Goal: Information Seeking & Learning: Learn about a topic

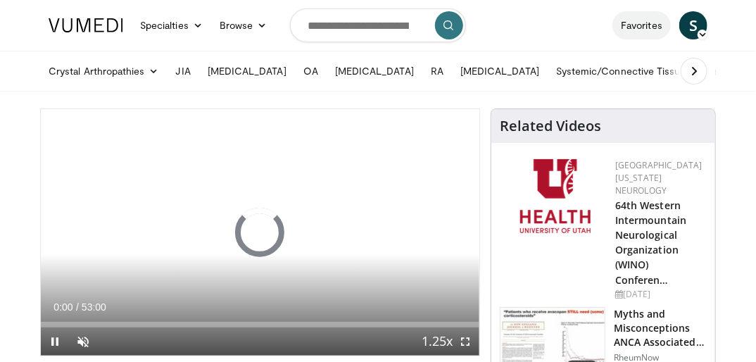
click at [627, 27] on link "Favorites" at bounding box center [641, 25] width 58 height 28
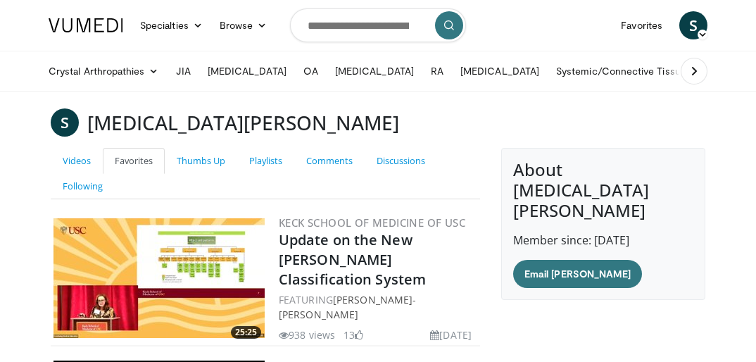
scroll to position [210, 0]
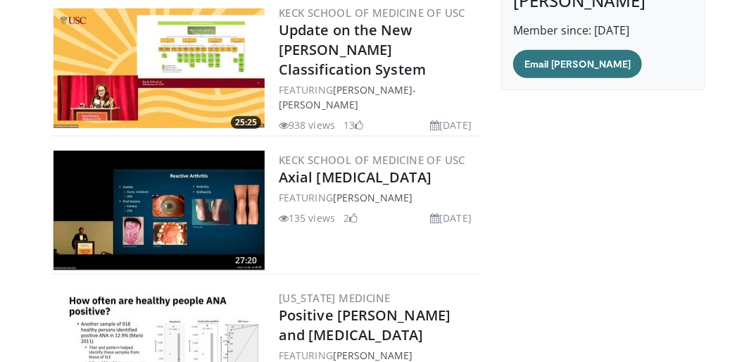
click at [179, 70] on img at bounding box center [158, 68] width 211 height 120
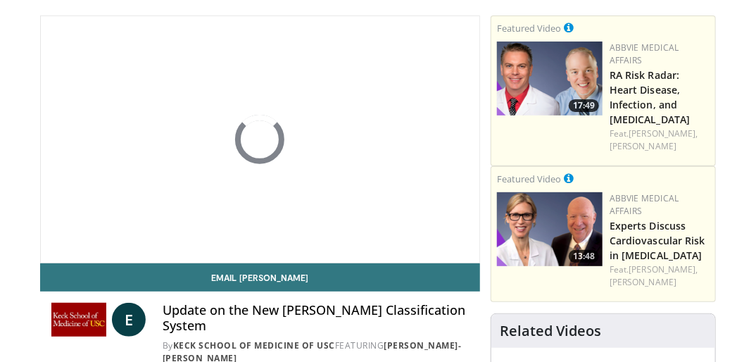
scroll to position [89, 0]
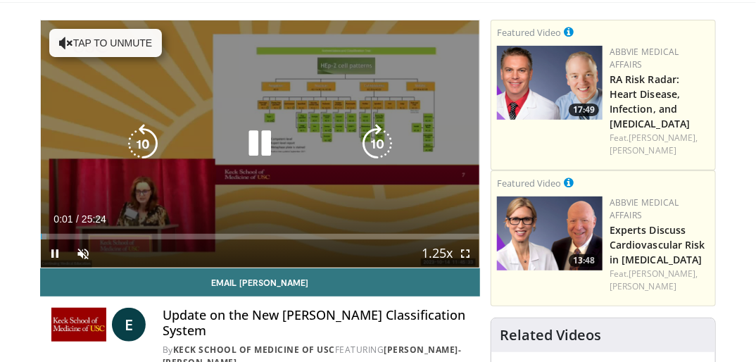
click at [65, 44] on icon "Video Player" at bounding box center [66, 43] width 14 height 14
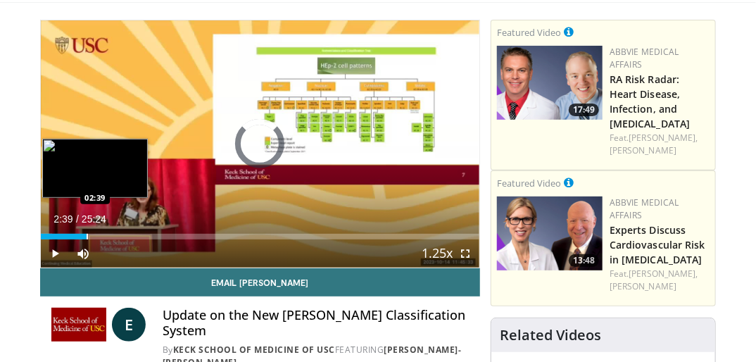
click at [87, 235] on div "Progress Bar" at bounding box center [87, 237] width 1 height 6
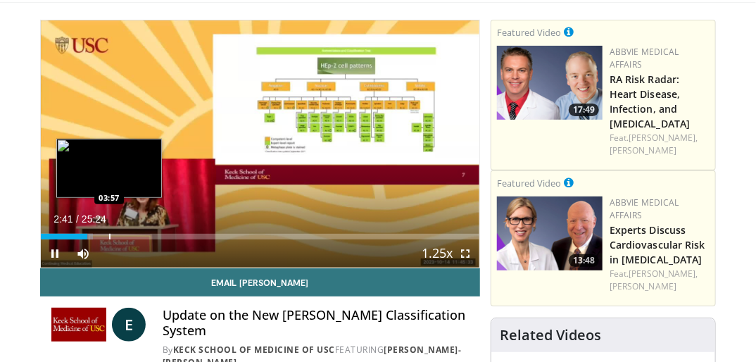
click at [110, 236] on div "Progress Bar" at bounding box center [109, 237] width 1 height 6
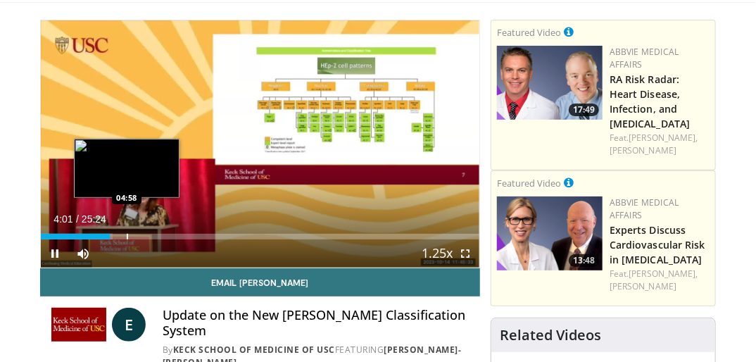
click at [127, 236] on div "Progress Bar" at bounding box center [127, 237] width 1 height 6
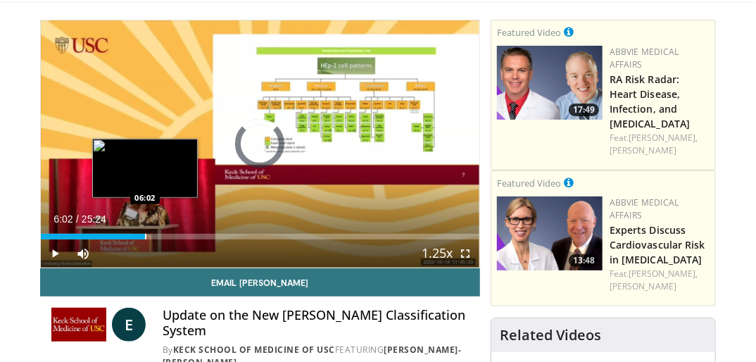
click at [145, 236] on div "Progress Bar" at bounding box center [145, 237] width 1 height 6
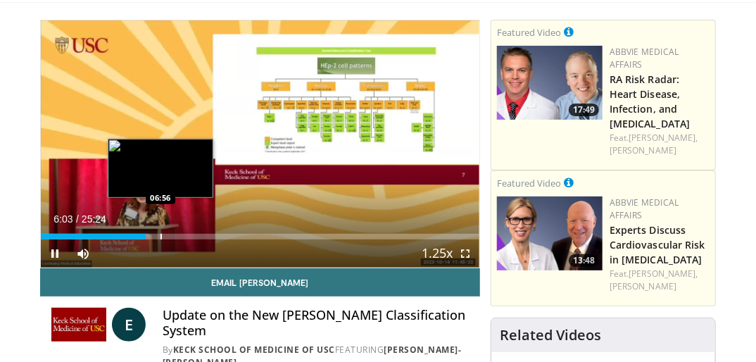
click at [160, 238] on div "Progress Bar" at bounding box center [160, 237] width 1 height 6
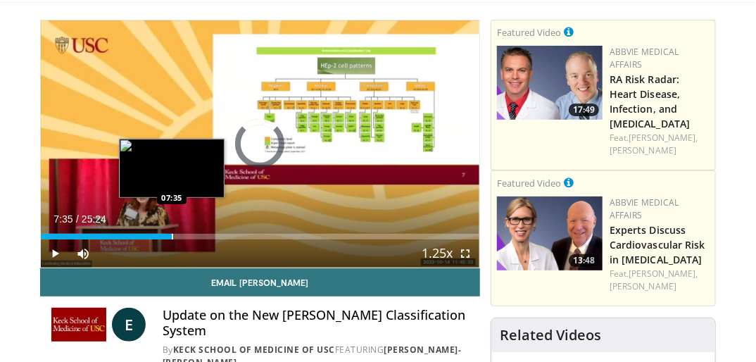
click at [172, 237] on div "Progress Bar" at bounding box center [172, 237] width 1 height 6
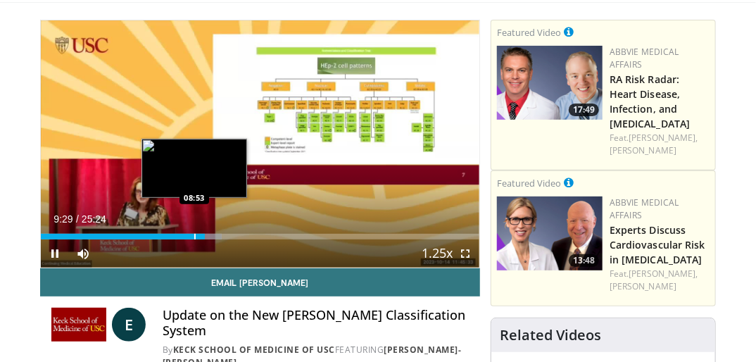
click at [194, 235] on div "Progress Bar" at bounding box center [194, 237] width 1 height 6
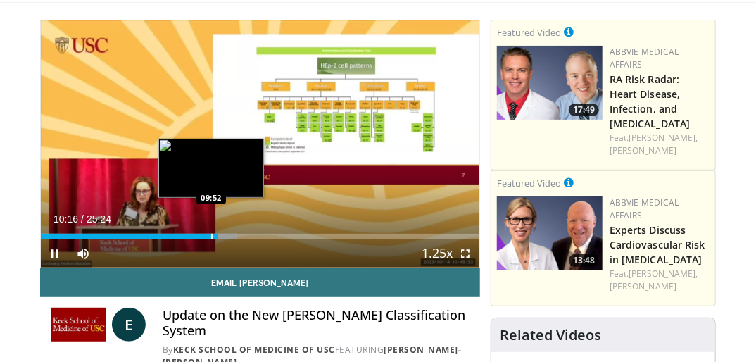
click at [211, 237] on div "Progress Bar" at bounding box center [211, 237] width 1 height 6
click at [210, 236] on div "Progress Bar" at bounding box center [210, 237] width 1 height 6
click at [217, 235] on div "Progress Bar" at bounding box center [217, 237] width 1 height 6
click at [215, 236] on div "Progress Bar" at bounding box center [215, 237] width 1 height 6
click at [208, 236] on div "Progress Bar" at bounding box center [208, 237] width 1 height 6
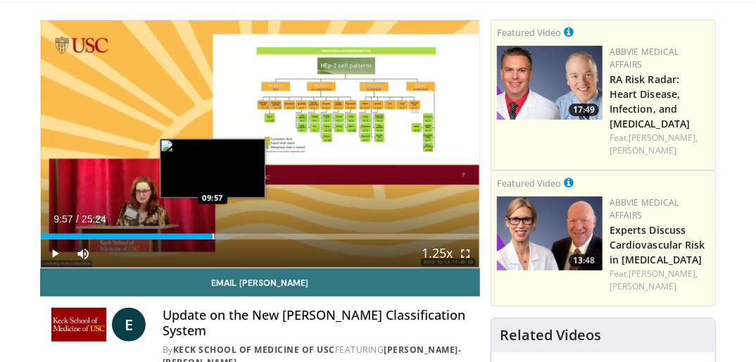
click at [212, 238] on div "Progress Bar" at bounding box center [212, 237] width 1 height 6
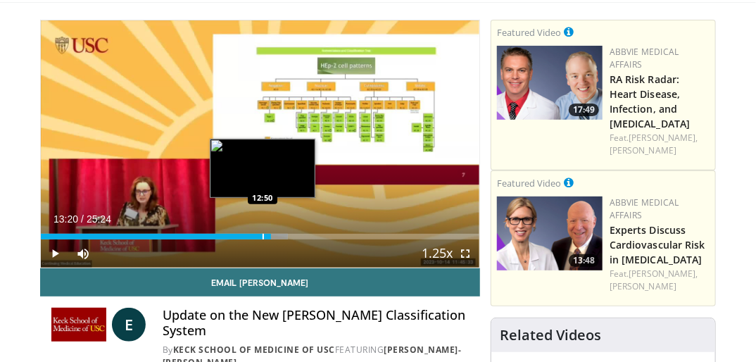
click at [262, 236] on div "Progress Bar" at bounding box center [262, 237] width 1 height 6
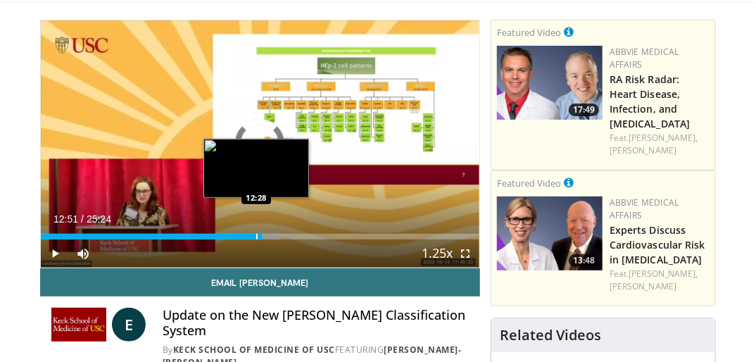
click at [255, 238] on div "12:51" at bounding box center [152, 237] width 222 height 6
click at [255, 238] on div "12:58" at bounding box center [153, 237] width 224 height 6
click at [257, 237] on div "Progress Bar" at bounding box center [257, 237] width 1 height 6
click at [260, 237] on div "Progress Bar" at bounding box center [260, 237] width 1 height 6
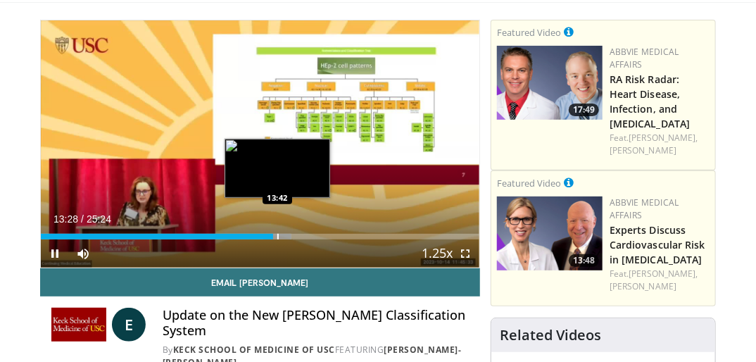
click at [277, 236] on div "Progress Bar" at bounding box center [277, 237] width 1 height 6
click at [283, 236] on div "Progress Bar" at bounding box center [283, 237] width 1 height 6
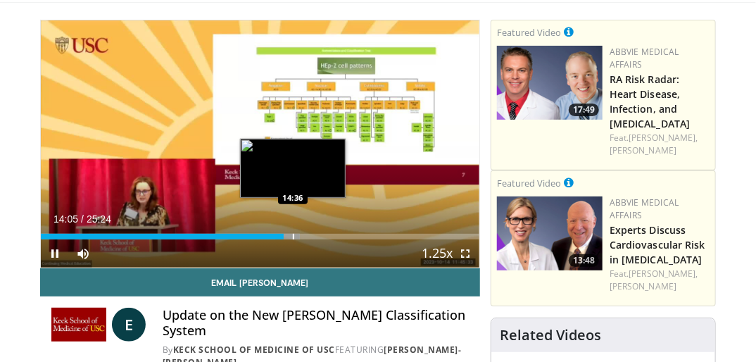
click at [293, 236] on div "Progress Bar" at bounding box center [293, 237] width 1 height 6
click at [300, 238] on div "Progress Bar" at bounding box center [300, 237] width 1 height 6
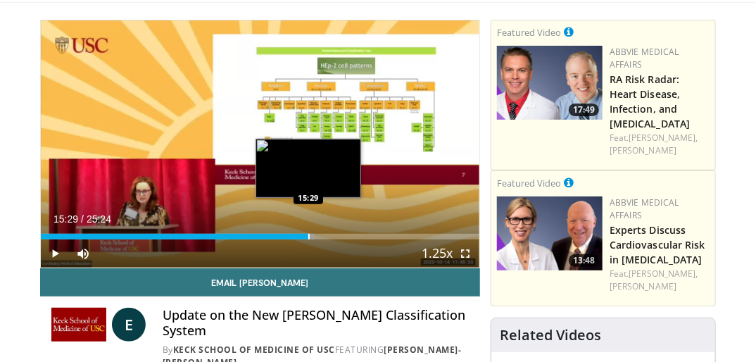
click at [308, 238] on div "Progress Bar" at bounding box center [308, 237] width 1 height 6
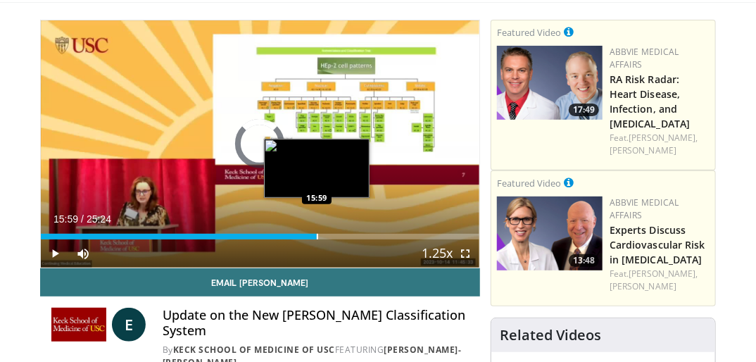
click at [317, 237] on div "Progress Bar" at bounding box center [317, 237] width 1 height 6
click at [326, 237] on div "Progress Bar" at bounding box center [326, 237] width 1 height 6
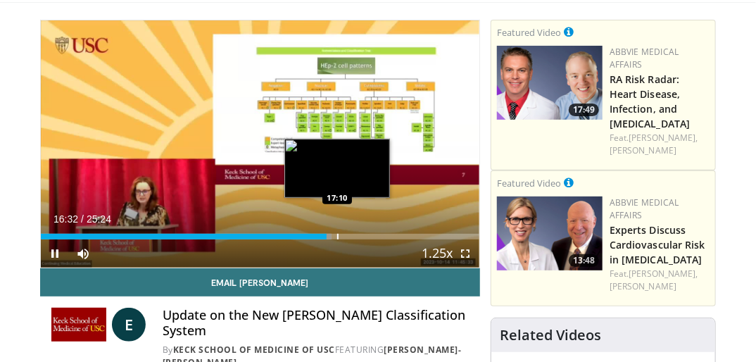
click at [337, 236] on div "Progress Bar" at bounding box center [337, 237] width 1 height 6
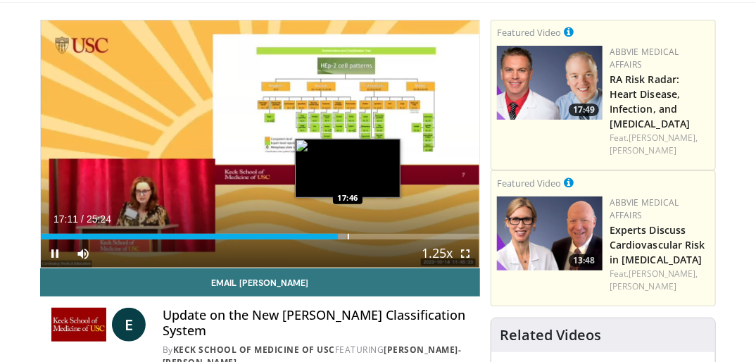
click at [348, 238] on div "Progress Bar" at bounding box center [348, 237] width 1 height 6
click at [352, 238] on div "Progress Bar" at bounding box center [352, 237] width 1 height 6
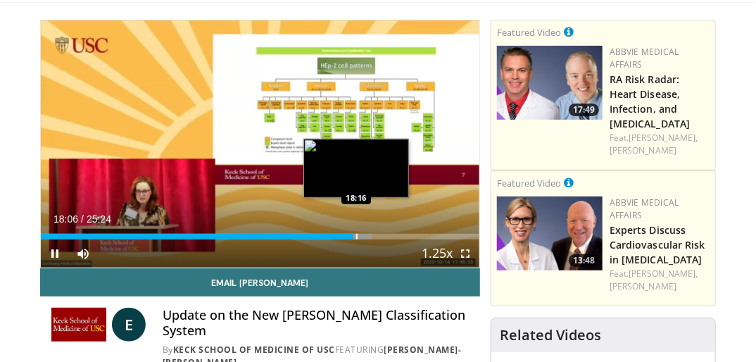
click at [356, 238] on div "Progress Bar" at bounding box center [356, 237] width 1 height 6
click at [362, 237] on div "Progress Bar" at bounding box center [362, 237] width 1 height 6
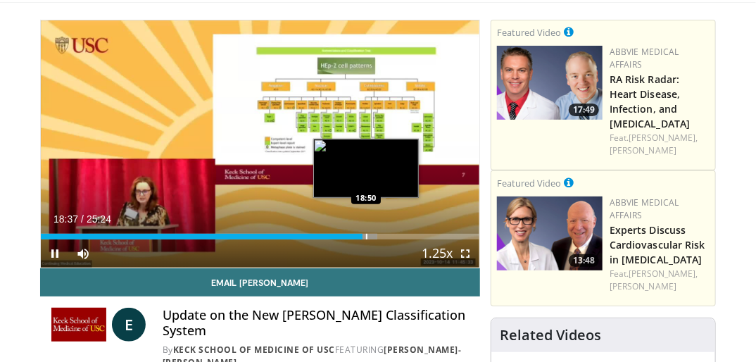
click at [366, 237] on div "Progress Bar" at bounding box center [366, 237] width 1 height 6
click at [371, 238] on div "Progress Bar" at bounding box center [371, 237] width 1 height 6
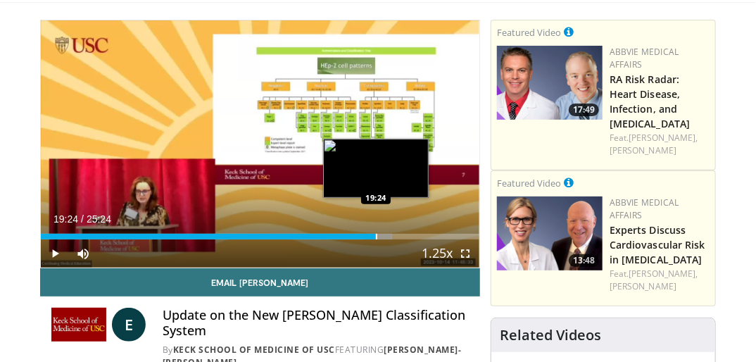
click at [376, 238] on div "Progress Bar" at bounding box center [376, 237] width 1 height 6
click at [381, 238] on div "Progress Bar" at bounding box center [381, 237] width 1 height 6
click at [384, 237] on div "Progress Bar" at bounding box center [384, 237] width 1 height 6
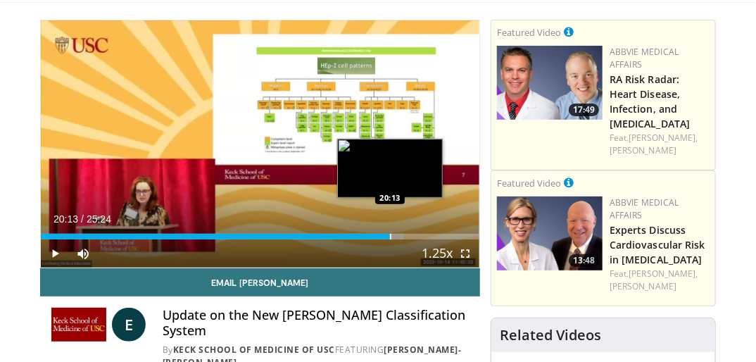
click at [390, 237] on div "Progress Bar" at bounding box center [390, 237] width 1 height 6
click at [395, 237] on div "Progress Bar" at bounding box center [395, 237] width 1 height 6
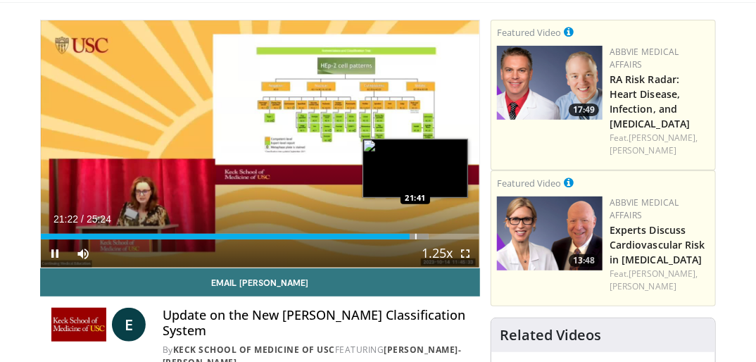
click at [415, 237] on div "Progress Bar" at bounding box center [415, 237] width 1 height 6
click at [423, 237] on div "Progress Bar" at bounding box center [423, 237] width 1 height 6
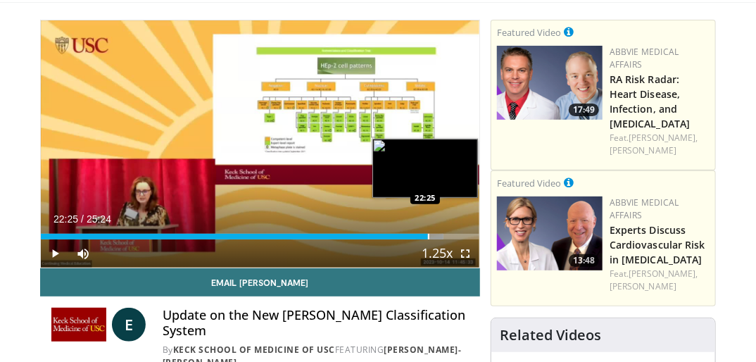
click at [428, 234] on div "Progress Bar" at bounding box center [428, 237] width 1 height 6
click at [433, 232] on div "Loaded : 92.49% 22:29 22:47" at bounding box center [260, 232] width 438 height 13
click at [429, 235] on div "Progress Bar" at bounding box center [429, 237] width 1 height 6
click at [439, 236] on div "Progress Bar" at bounding box center [439, 237] width 1 height 6
click at [435, 234] on div "Progress Bar" at bounding box center [435, 237] width 1 height 6
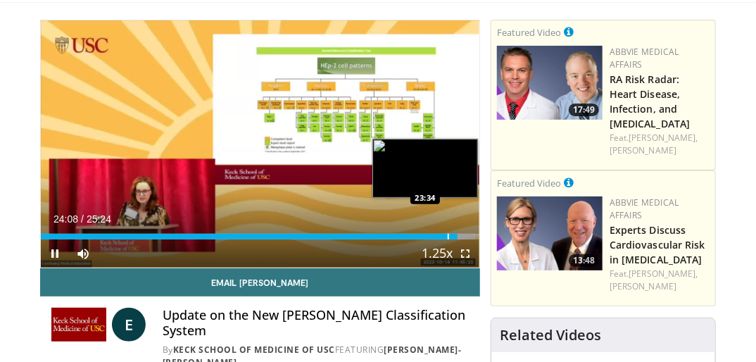
click at [447, 236] on div "Progress Bar" at bounding box center [447, 237] width 1 height 6
click at [441, 236] on div "Progress Bar" at bounding box center [441, 237] width 1 height 6
click at [435, 236] on div "Progress Bar" at bounding box center [435, 237] width 1 height 6
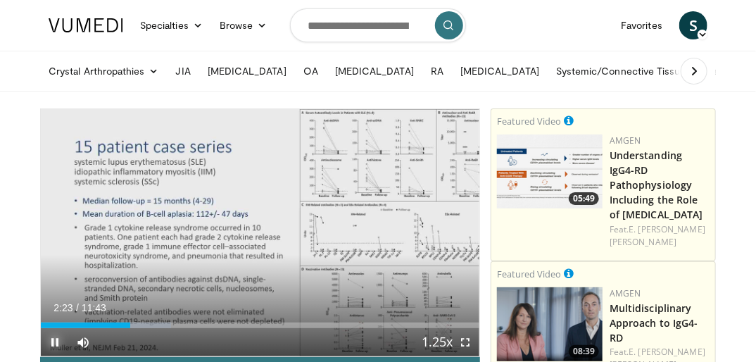
click at [56, 345] on span "Video Player" at bounding box center [55, 342] width 28 height 28
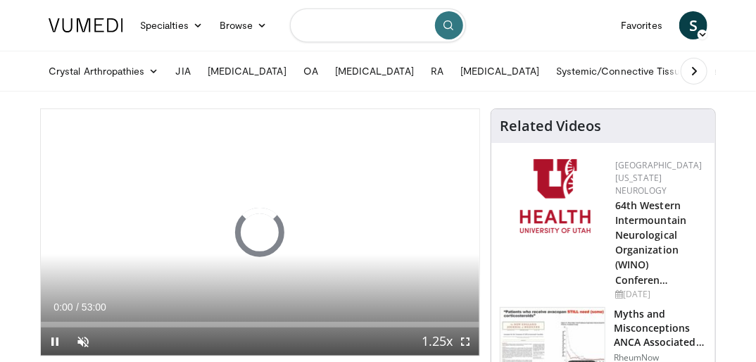
click at [380, 24] on input "Search topics, interventions" at bounding box center [378, 25] width 176 height 34
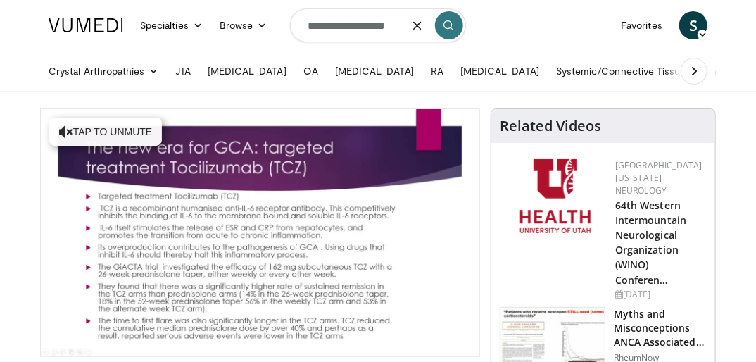
type input "**********"
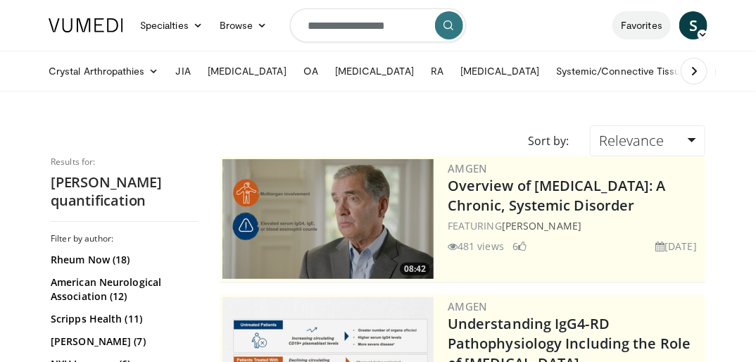
click at [630, 27] on link "Favorites" at bounding box center [641, 25] width 58 height 28
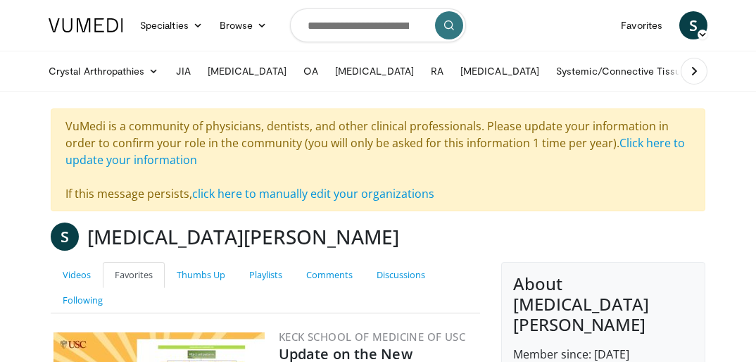
scroll to position [324, 0]
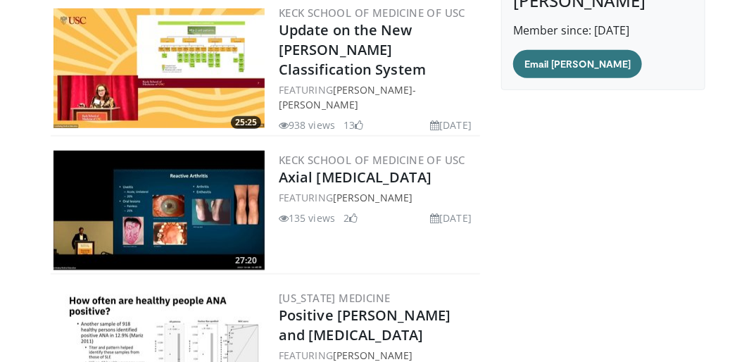
click at [145, 76] on img at bounding box center [158, 68] width 211 height 120
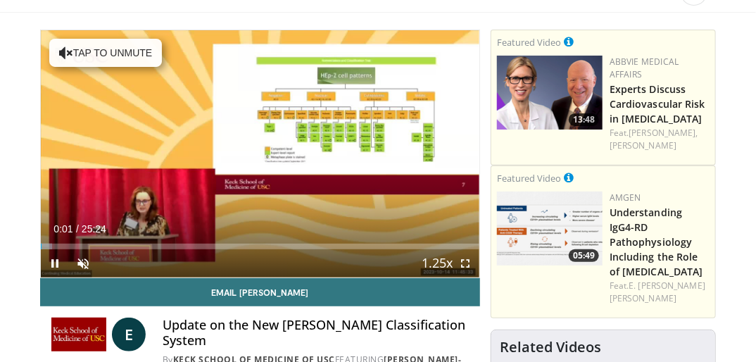
scroll to position [138, 0]
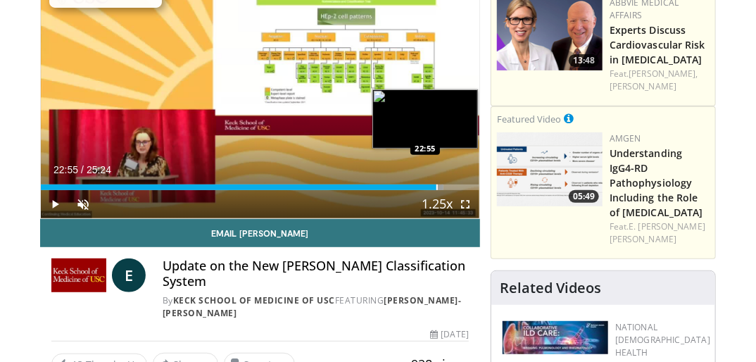
click at [436, 183] on div "Loaded : 91.74% 22:55 22:55" at bounding box center [260, 183] width 438 height 13
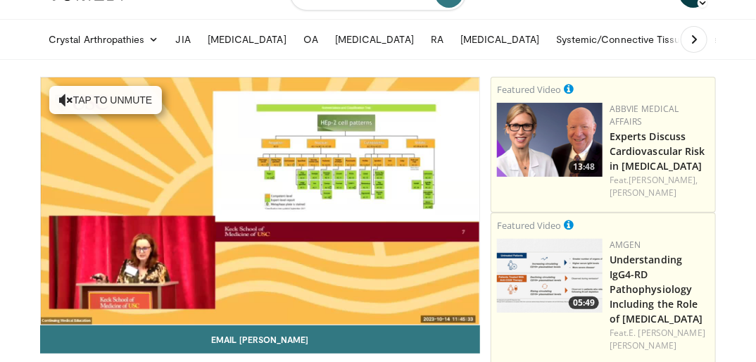
scroll to position [0, 0]
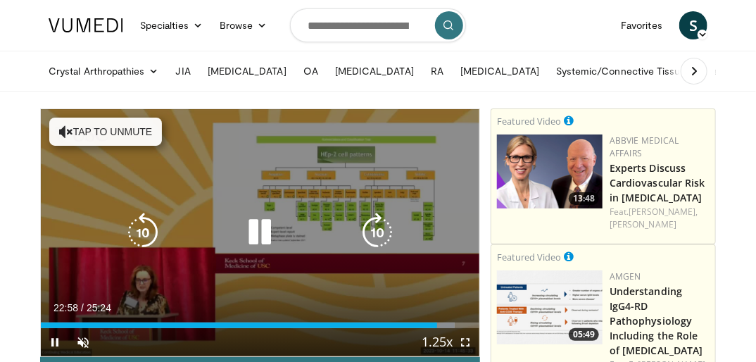
click at [75, 122] on button "Tap to unmute" at bounding box center [105, 131] width 113 height 28
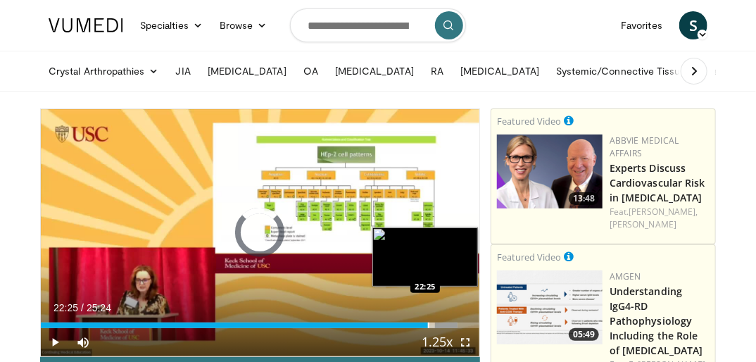
click at [428, 326] on div "Progress Bar" at bounding box center [428, 325] width 1 height 6
click at [431, 326] on div "Progress Bar" at bounding box center [431, 325] width 1 height 6
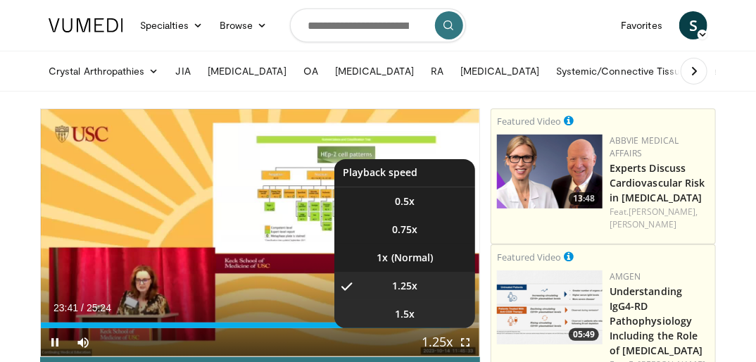
click at [441, 326] on li "1.5x" at bounding box center [404, 314] width 141 height 28
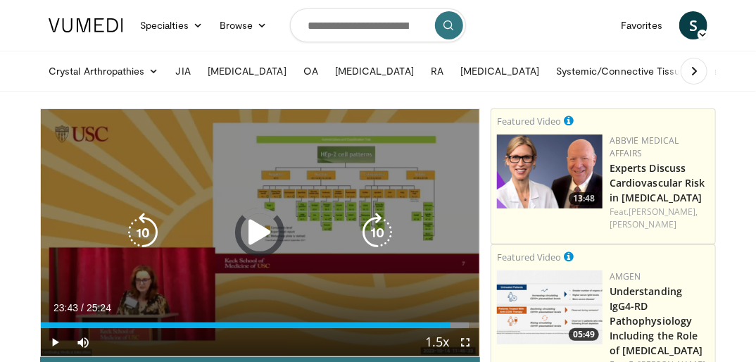
click at [440, 326] on div "23:43" at bounding box center [245, 325] width 409 height 6
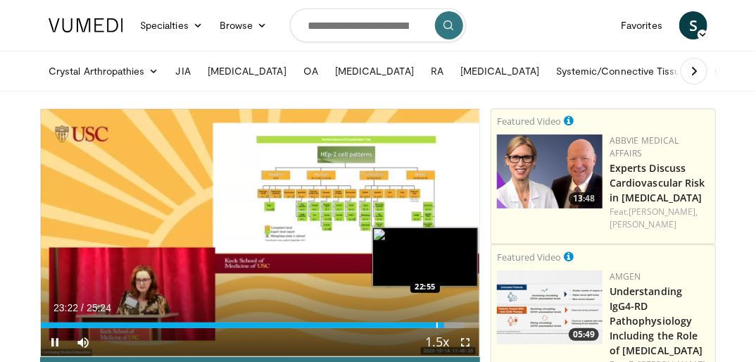
click at [436, 324] on div "Progress Bar" at bounding box center [436, 325] width 1 height 6
click at [433, 324] on div "Progress Bar" at bounding box center [433, 325] width 1 height 6
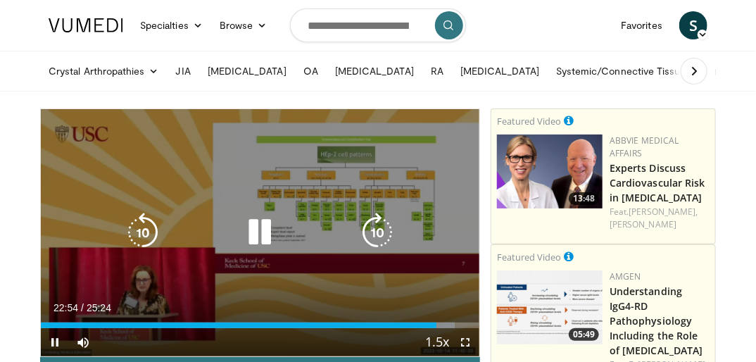
click at [268, 236] on icon "Video Player" at bounding box center [259, 231] width 39 height 39
